Goal: Task Accomplishment & Management: Use online tool/utility

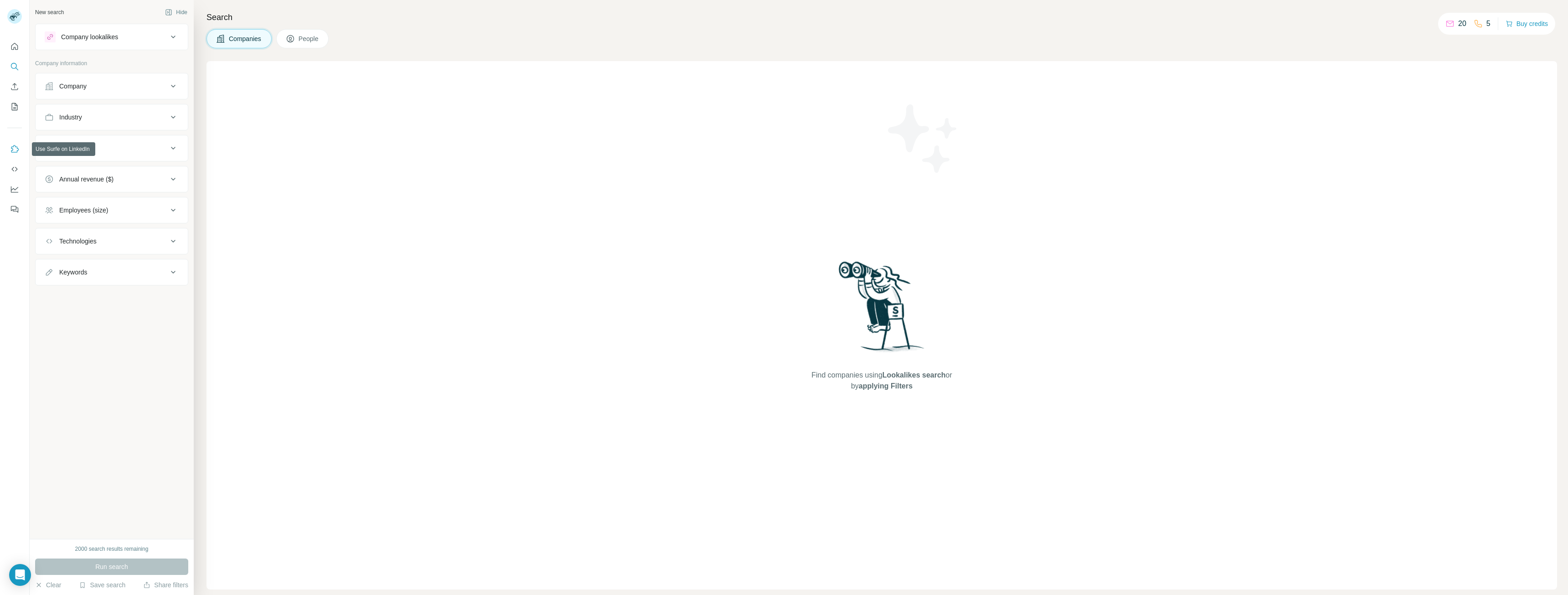
click at [15, 146] on icon "Use Surfe on LinkedIn" at bounding box center [14, 149] width 9 height 9
click at [10, 46] on icon "Quick start" at bounding box center [14, 46] width 9 height 9
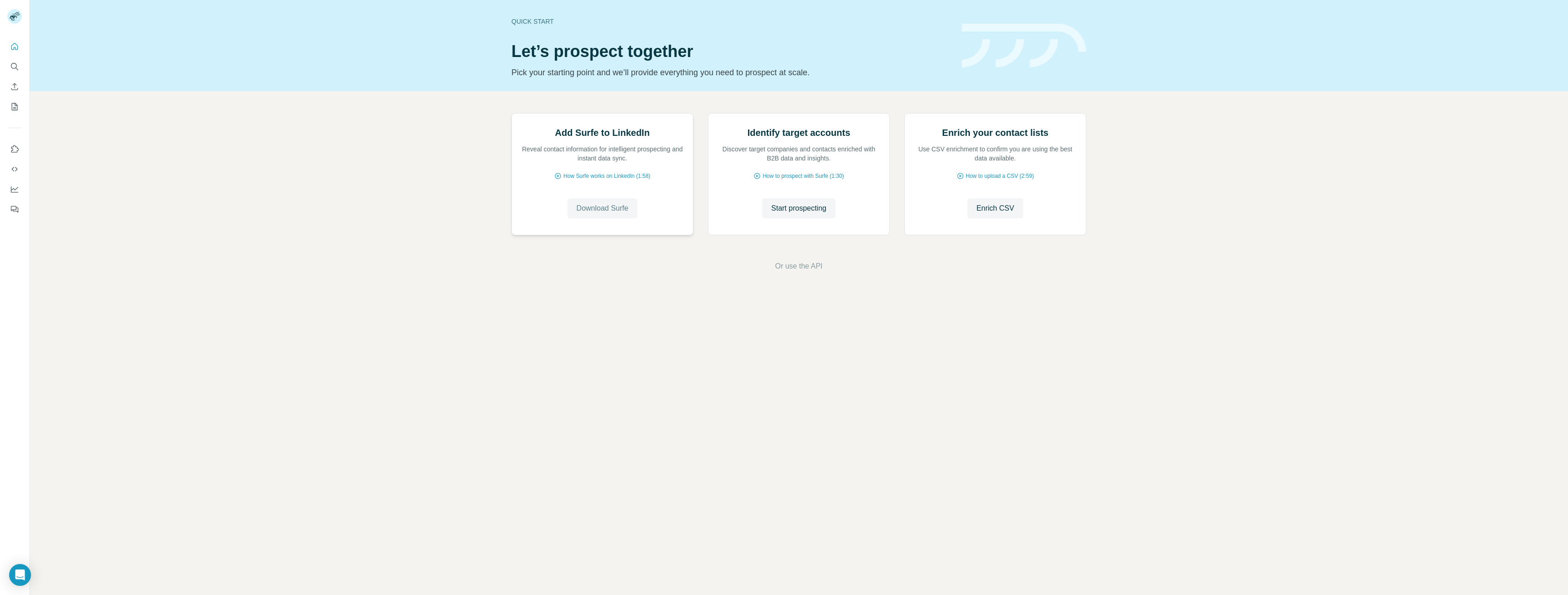
click at [624, 214] on span "Download Surfe" at bounding box center [602, 208] width 52 height 11
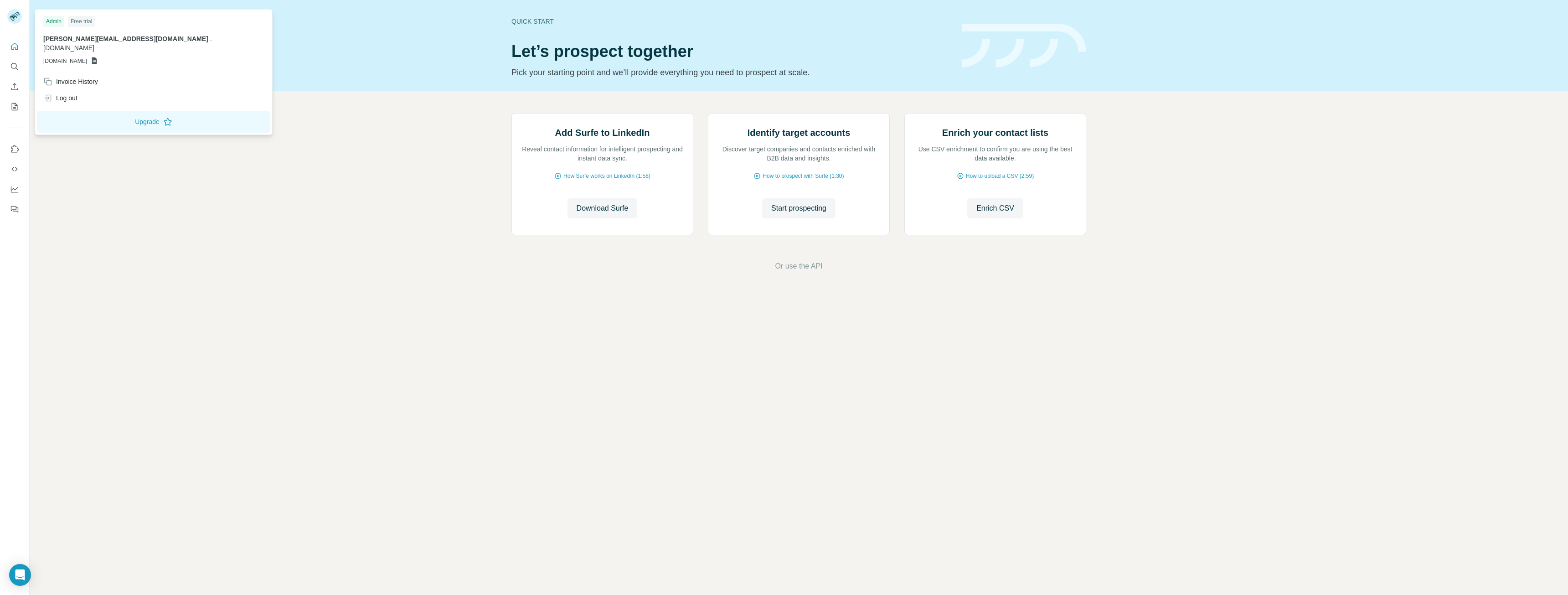
click at [13, 23] on rect at bounding box center [15, 16] width 15 height 15
click at [15, 47] on icon "Quick start" at bounding box center [14, 46] width 9 height 9
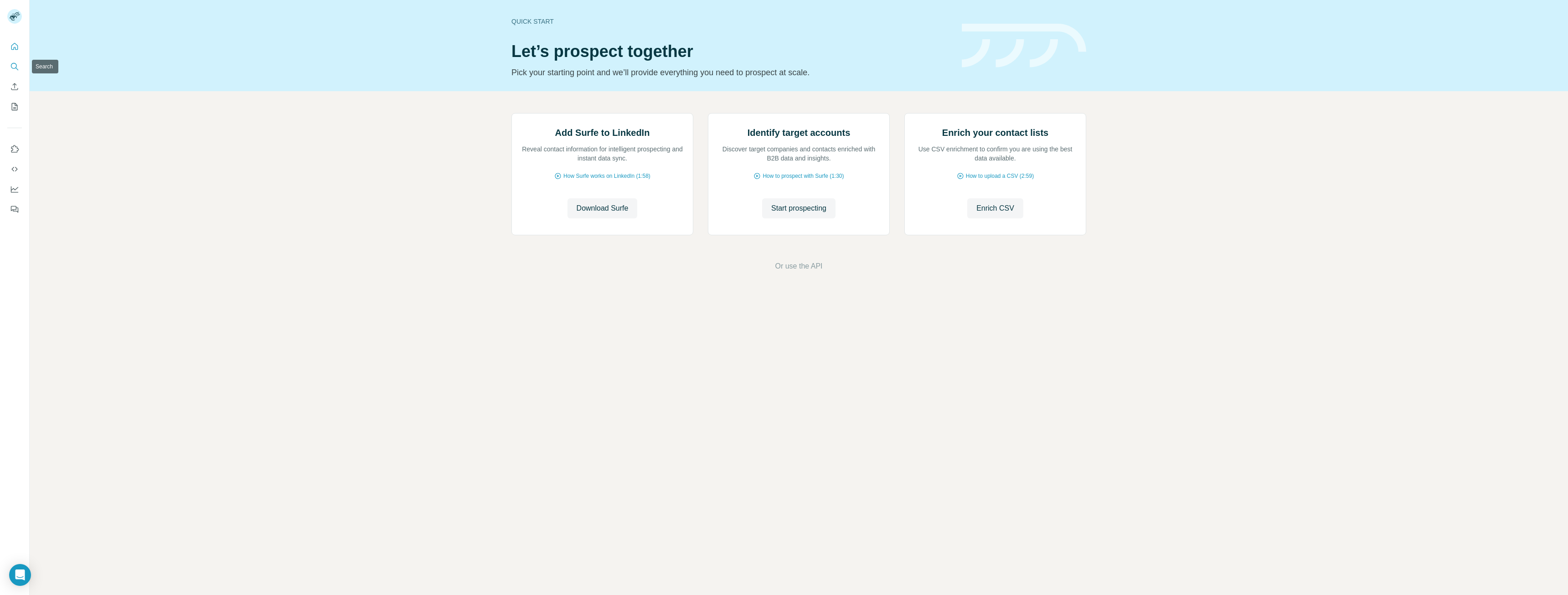
click at [17, 69] on icon "Search" at bounding box center [16, 69] width 2 height 2
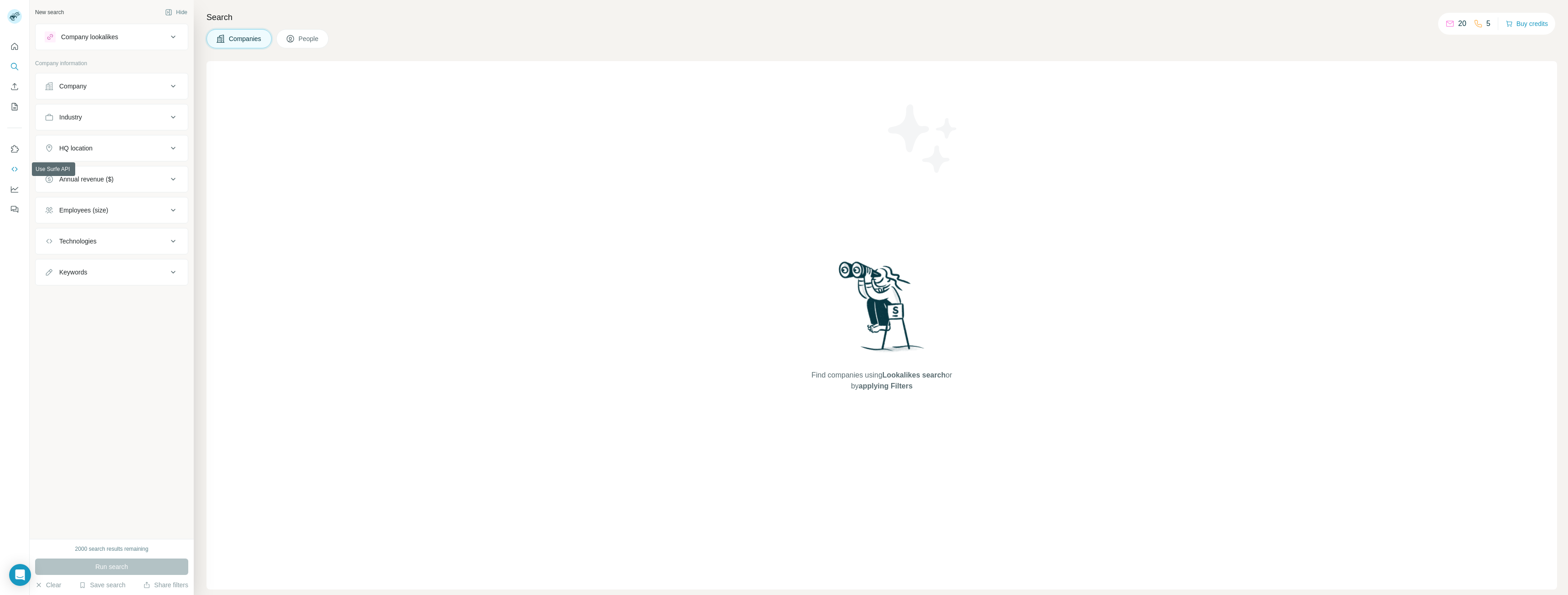
click at [14, 166] on icon "Use Surfe API" at bounding box center [14, 169] width 9 height 9
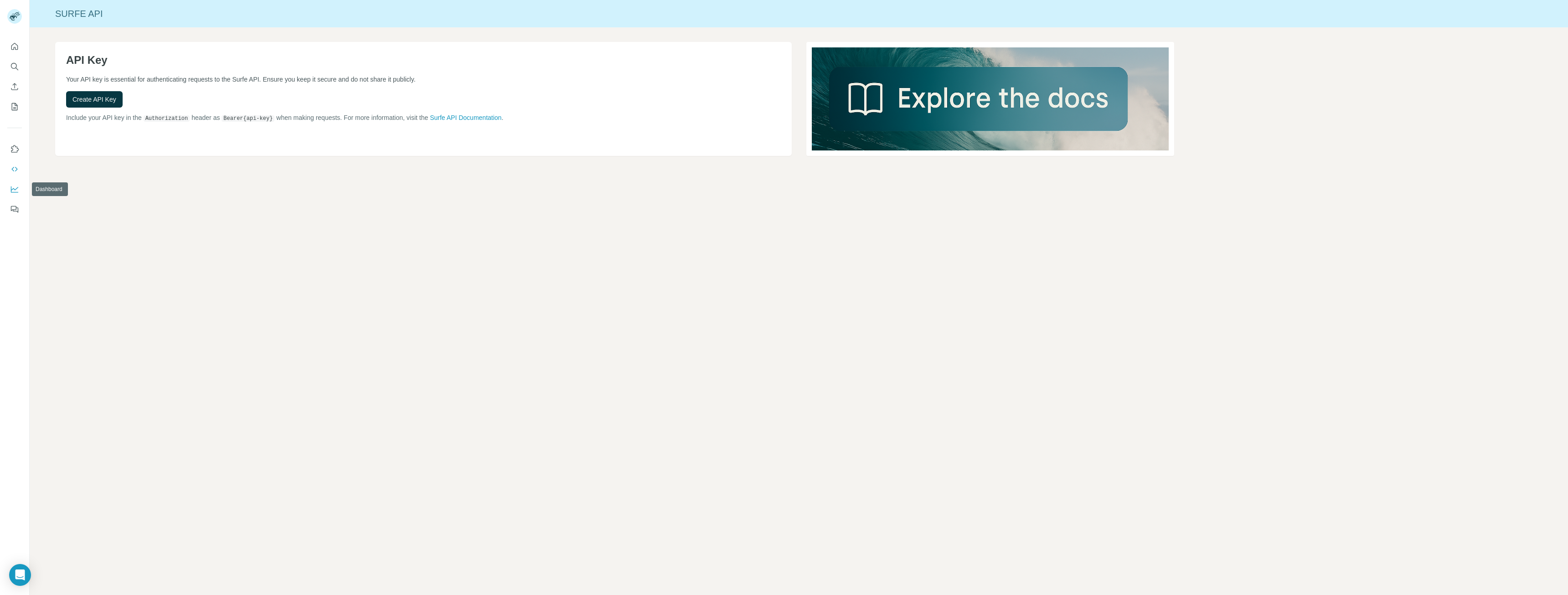
click at [19, 192] on icon "Dashboard" at bounding box center [14, 189] width 9 height 9
